Goal: Task Accomplishment & Management: Use online tool/utility

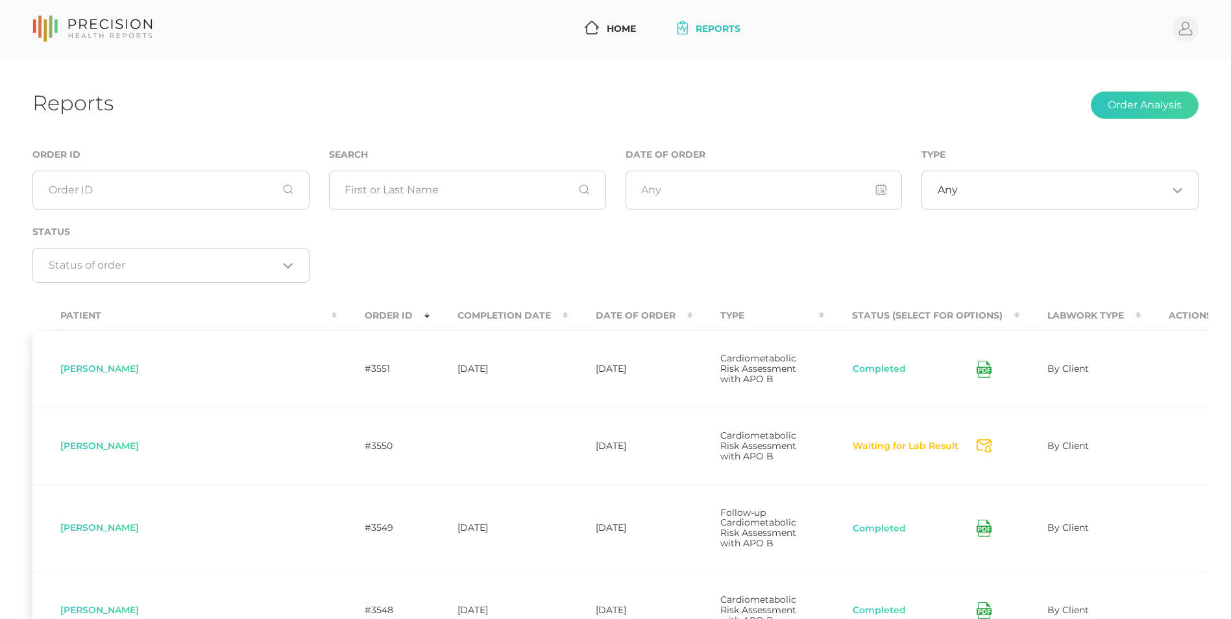
scroll to position [123, 0]
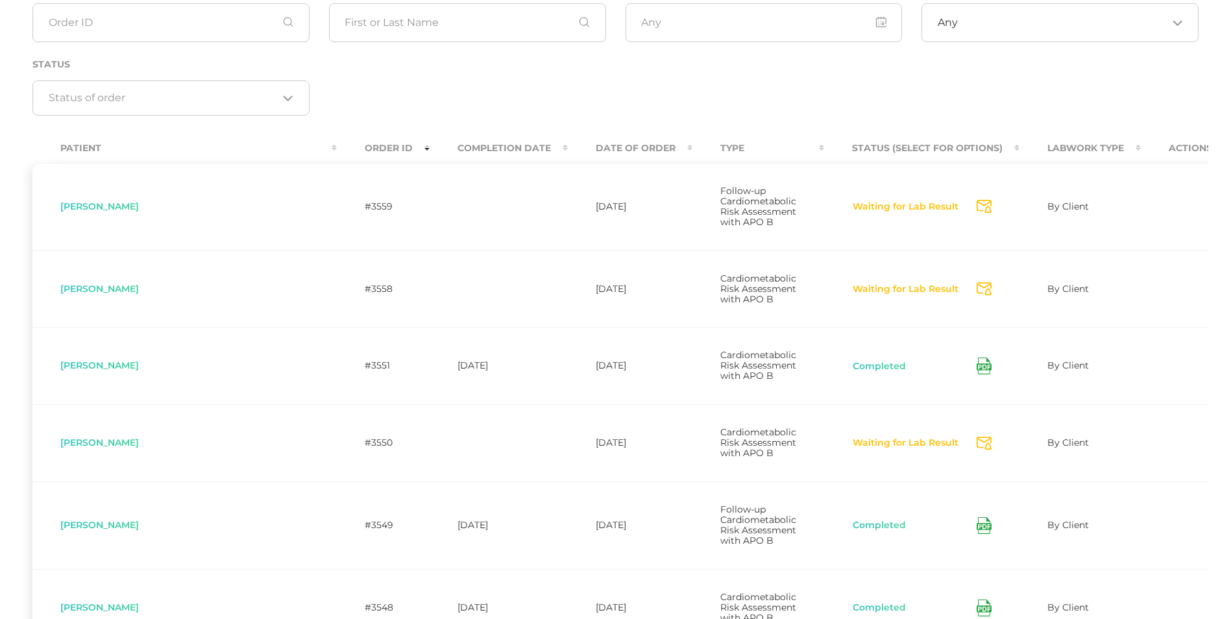
scroll to position [176, 0]
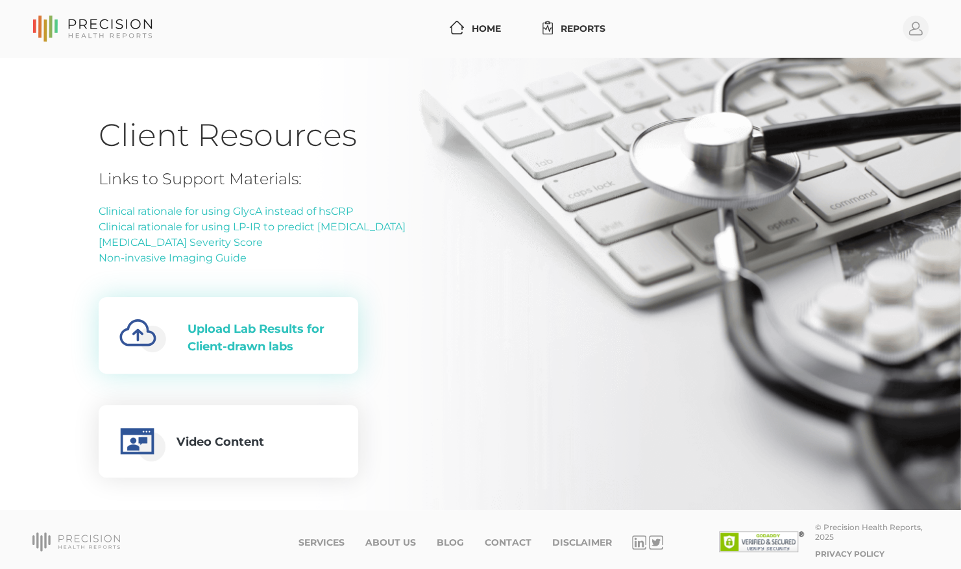
click at [250, 345] on div "Upload Lab Results for Client-drawn labs" at bounding box center [263, 338] width 150 height 35
